Goal: Find specific page/section: Find specific page/section

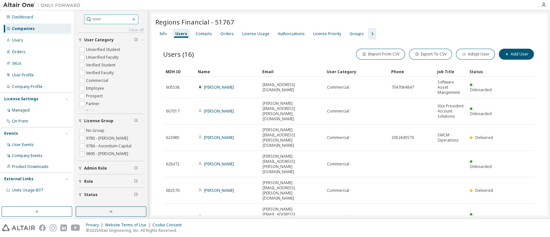
click at [95, 18] on input "text" at bounding box center [111, 19] width 39 height 6
type input "******"
type input "*"
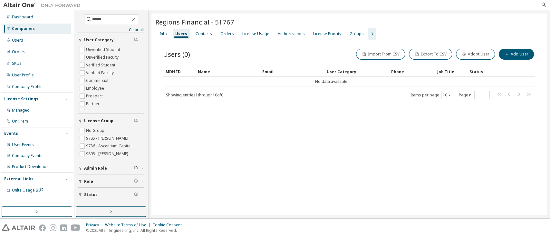
click at [26, 30] on div "Companies" at bounding box center [23, 28] width 23 height 5
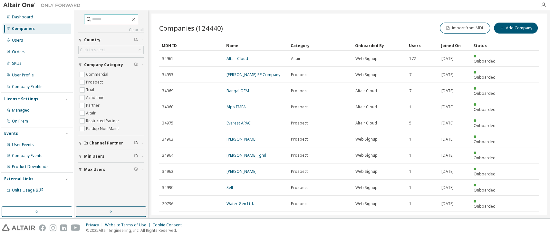
click at [98, 20] on input "text" at bounding box center [111, 19] width 39 height 6
type input "******"
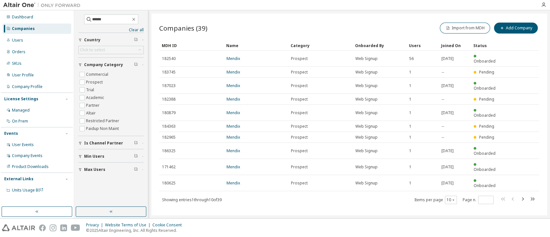
click at [232, 56] on link "Mendix" at bounding box center [234, 58] width 14 height 5
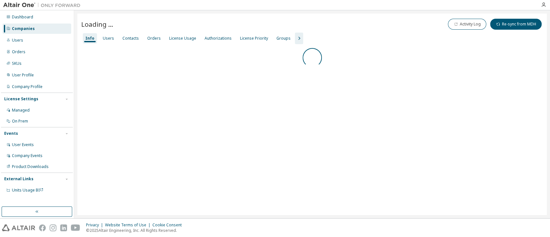
click at [173, 35] on div "License Usage" at bounding box center [183, 38] width 32 height 10
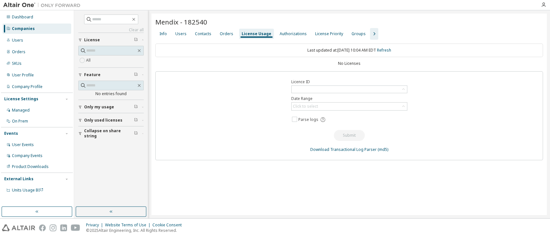
click at [164, 35] on div "Info" at bounding box center [163, 33] width 7 height 5
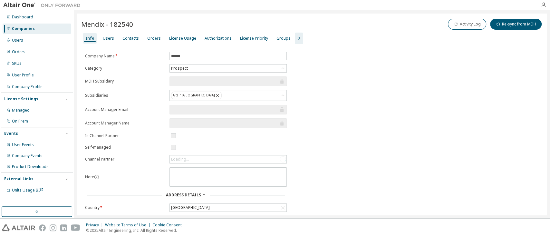
click at [108, 36] on div "Users" at bounding box center [108, 38] width 11 height 5
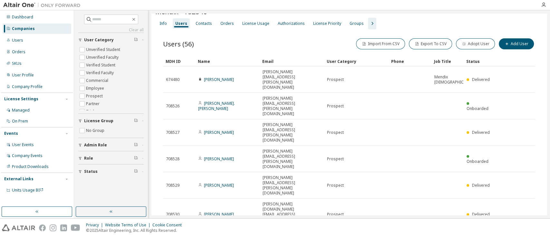
scroll to position [10, 0]
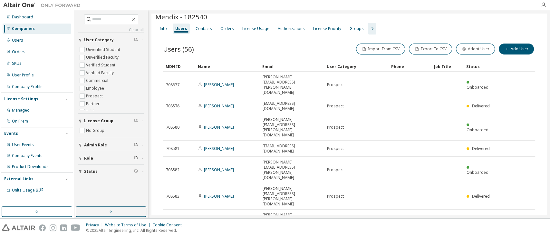
type input "*"
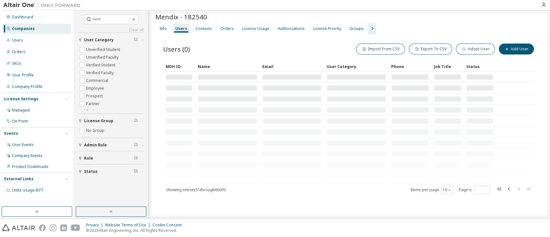
scroll to position [0, 0]
